Goal: Task Accomplishment & Management: Use online tool/utility

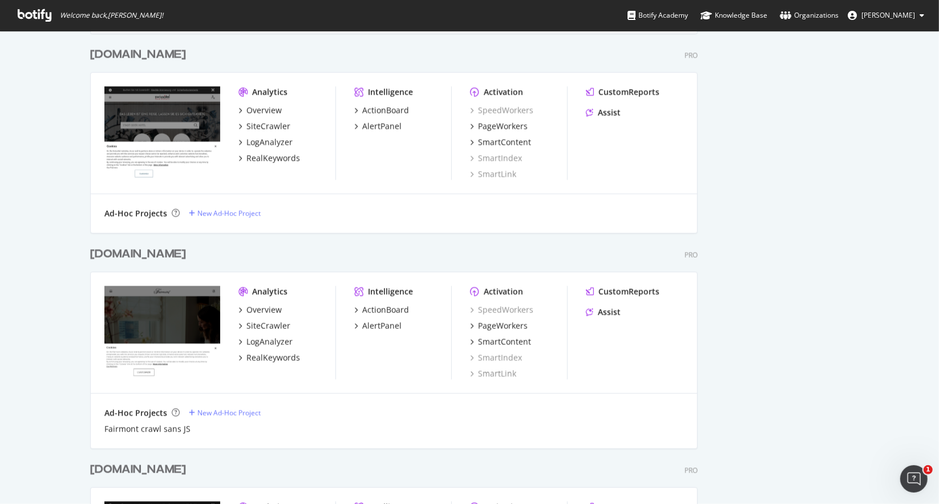
scroll to position [1635, 0]
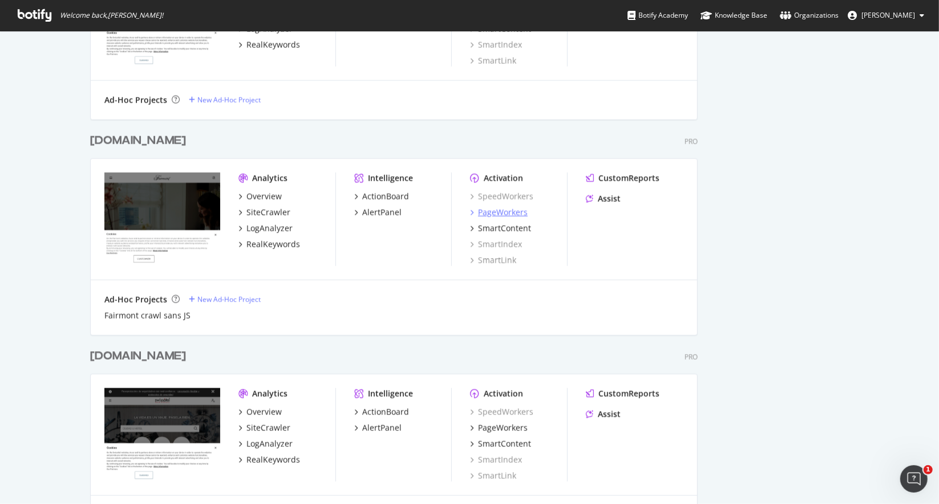
click at [492, 211] on div "PageWorkers" at bounding box center [503, 212] width 50 height 11
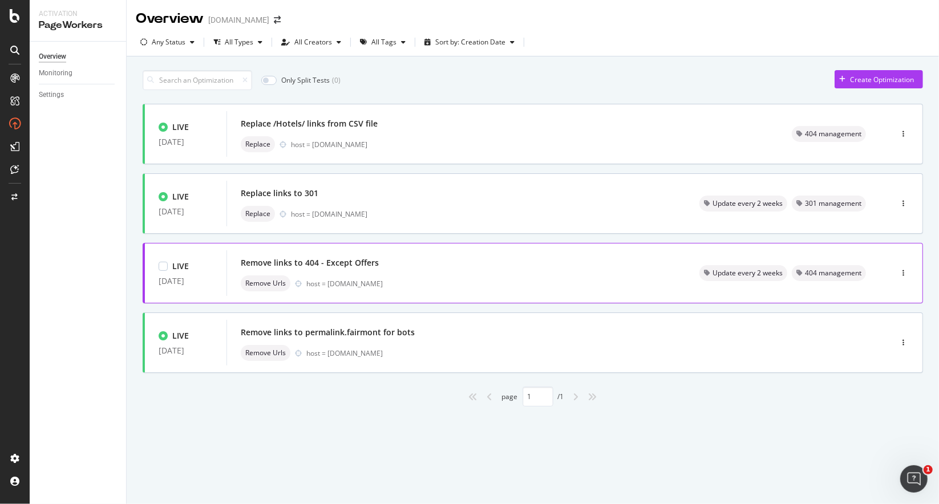
click at [328, 265] on div "Remove links to 404 - Except Offers" at bounding box center [310, 262] width 138 height 11
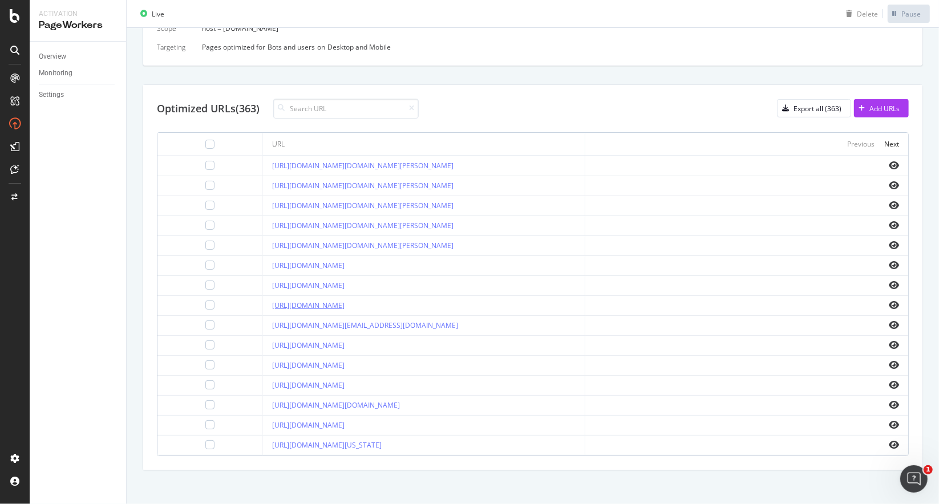
scroll to position [350, 0]
